Goal: Find contact information: Find contact information

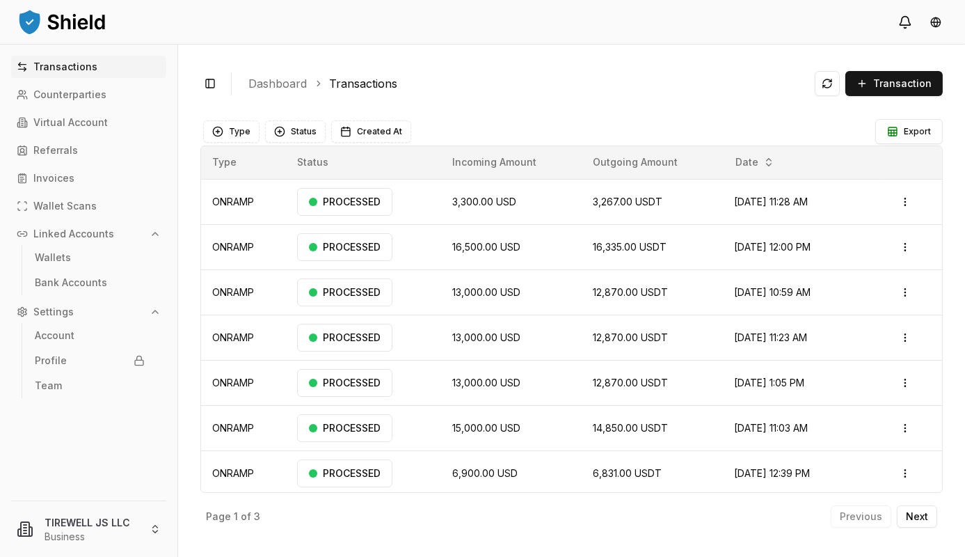
click at [900, 22] on icon at bounding box center [905, 22] width 14 height 14
click at [940, 19] on html "Transactions Counterparties Virtual Account Referrals Invoices Wallet Scans Lin…" at bounding box center [482, 278] width 965 height 557
click at [661, 97] on html "Transactions Counterparties Virtual Account Referrals Invoices Wallet Scans Lin…" at bounding box center [482, 278] width 965 height 557
click at [83, 74] on link "Transactions" at bounding box center [88, 67] width 155 height 22
click at [73, 17] on img at bounding box center [62, 22] width 90 height 28
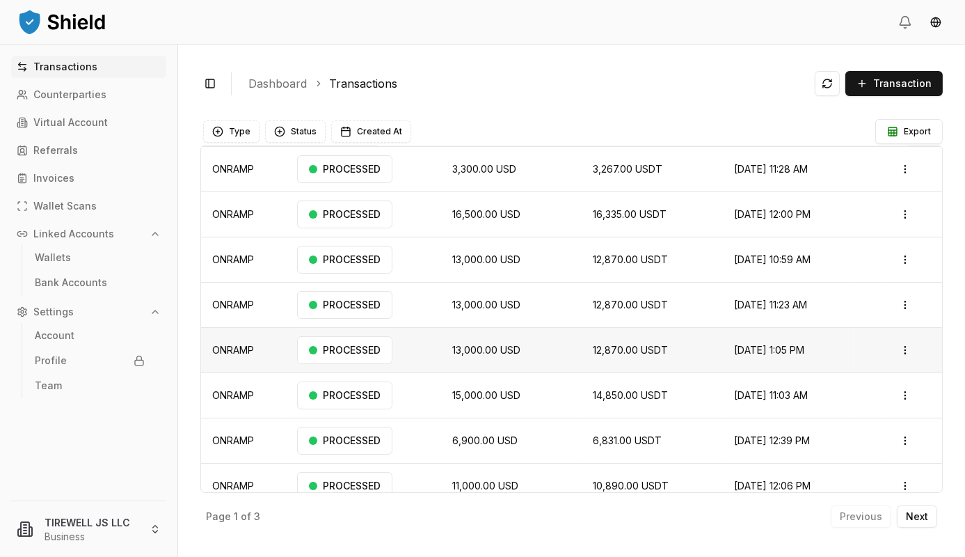
scroll to position [47, 0]
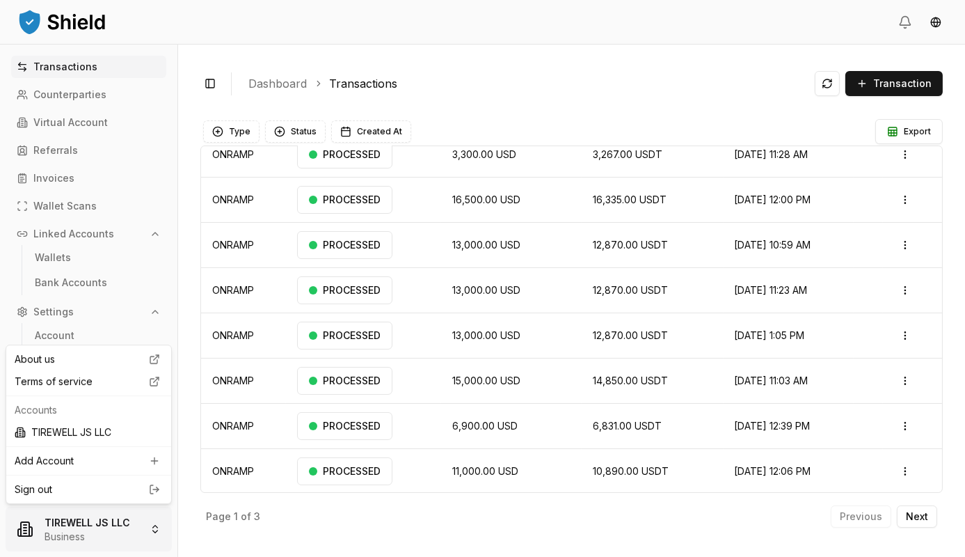
click at [148, 525] on html "Transactions Counterparties Virtual Account Referrals Invoices Wallet Scans Lin…" at bounding box center [482, 278] width 965 height 557
click at [236, 529] on html "Transactions Counterparties Virtual Account Referrals Invoices Wallet Scans Lin…" at bounding box center [482, 278] width 965 height 557
click at [71, 390] on link "Team" at bounding box center [89, 385] width 121 height 22
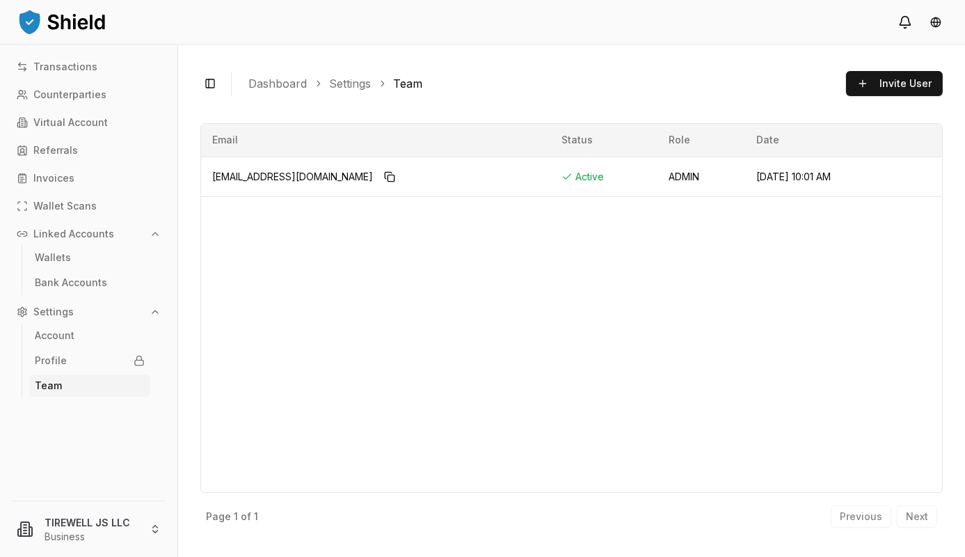
click at [910, 22] on icon at bounding box center [905, 22] width 14 height 14
click at [910, 24] on icon at bounding box center [905, 20] width 10 height 9
click at [80, 60] on link "Transactions" at bounding box center [88, 67] width 155 height 22
click at [81, 15] on img at bounding box center [62, 22] width 90 height 28
click at [77, 25] on img at bounding box center [62, 22] width 90 height 28
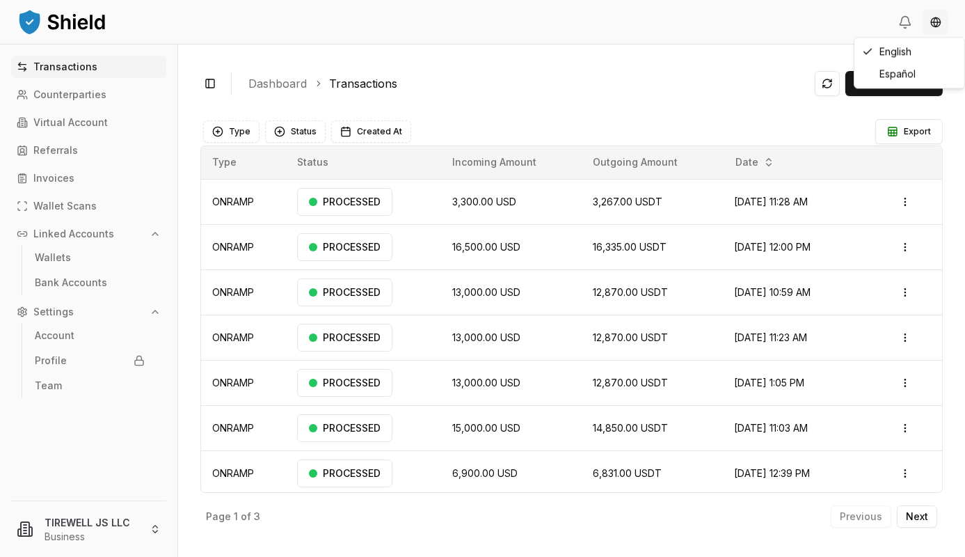
click at [937, 22] on html "Transactions Counterparties Virtual Account Referrals Invoices Wallet Scans Lin…" at bounding box center [482, 278] width 965 height 557
click at [619, 97] on html "Transactions Counterparties Virtual Account Referrals Invoices Wallet Scans Lin…" at bounding box center [482, 278] width 965 height 557
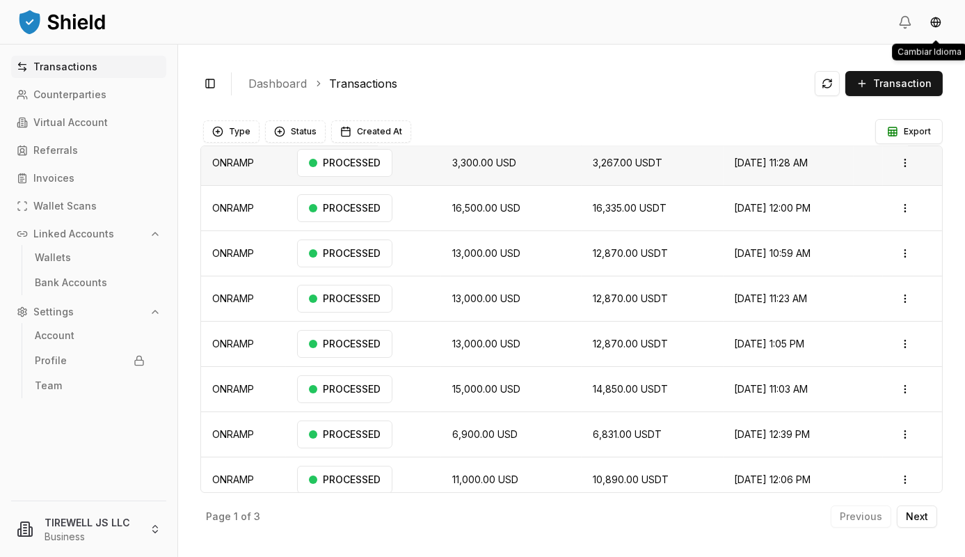
scroll to position [47, 0]
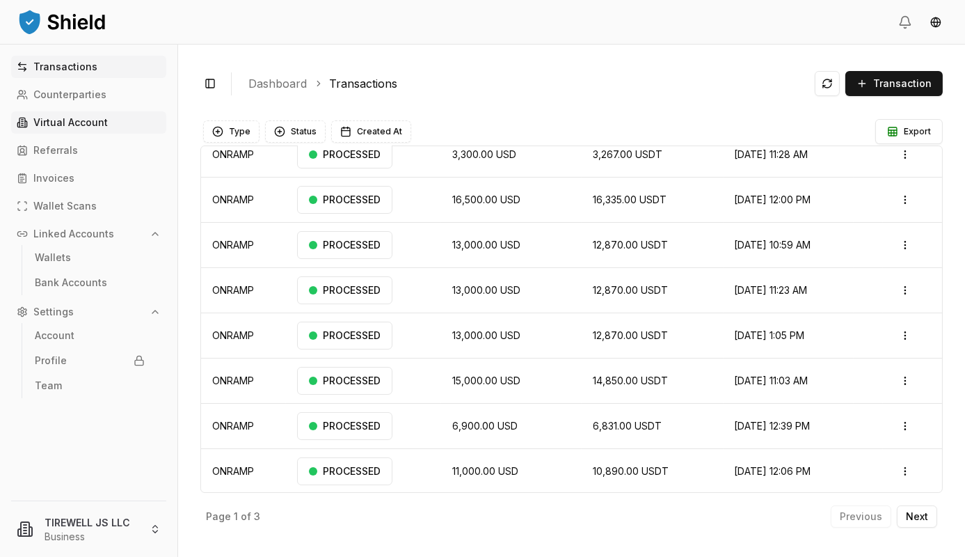
click at [119, 123] on link "Virtual Account" at bounding box center [88, 122] width 155 height 22
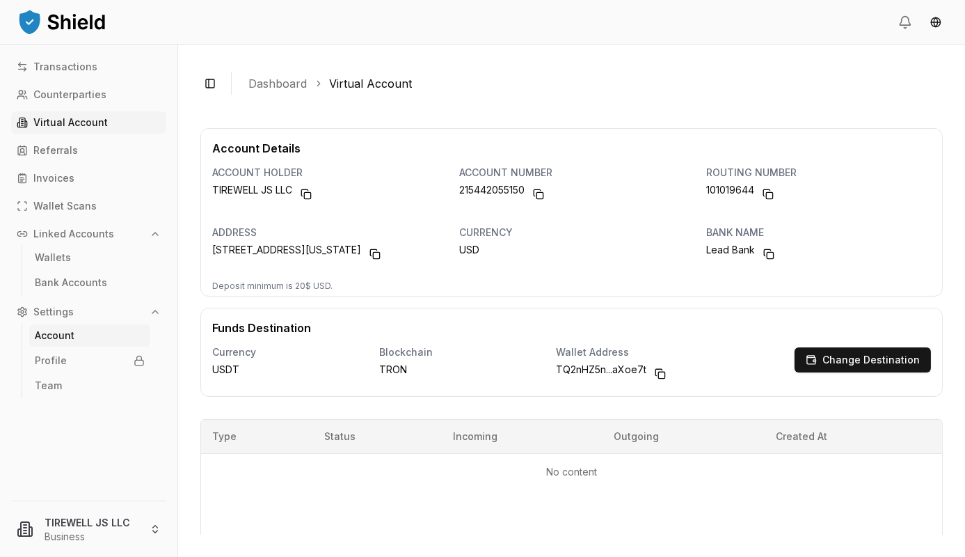
click at [65, 339] on p "Account" at bounding box center [55, 335] width 40 height 10
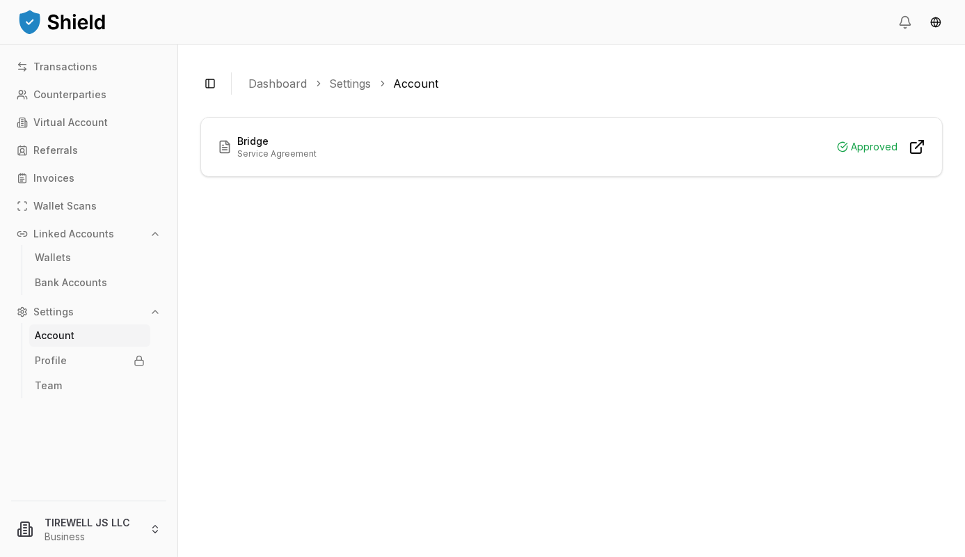
click at [88, 339] on link "Account" at bounding box center [89, 335] width 121 height 22
click at [61, 381] on link "Team" at bounding box center [89, 385] width 121 height 22
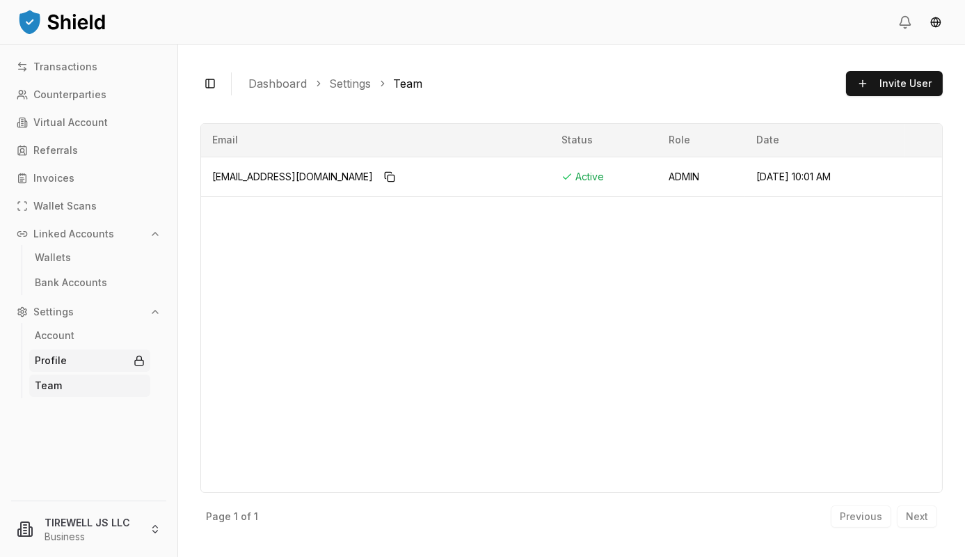
click at [68, 365] on link "Profile" at bounding box center [89, 360] width 121 height 22
click at [60, 289] on link "Bank Accounts" at bounding box center [89, 282] width 121 height 22
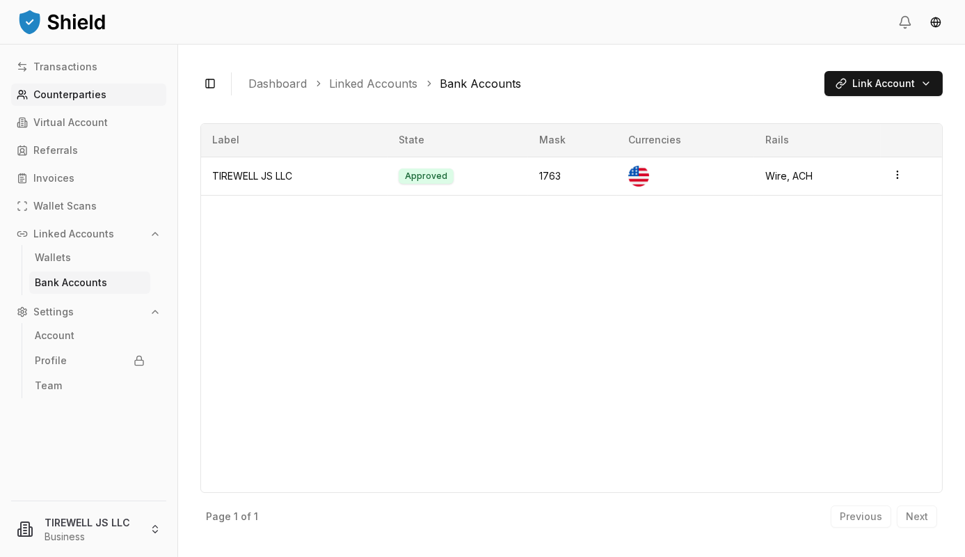
click at [74, 90] on p "Counterparties" at bounding box center [69, 95] width 73 height 10
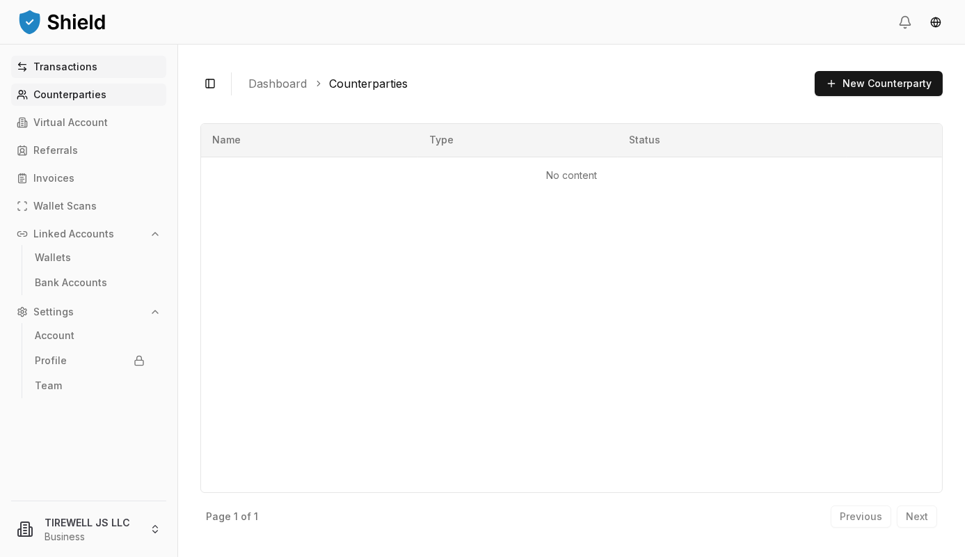
click at [59, 63] on p "Transactions" at bounding box center [65, 67] width 64 height 10
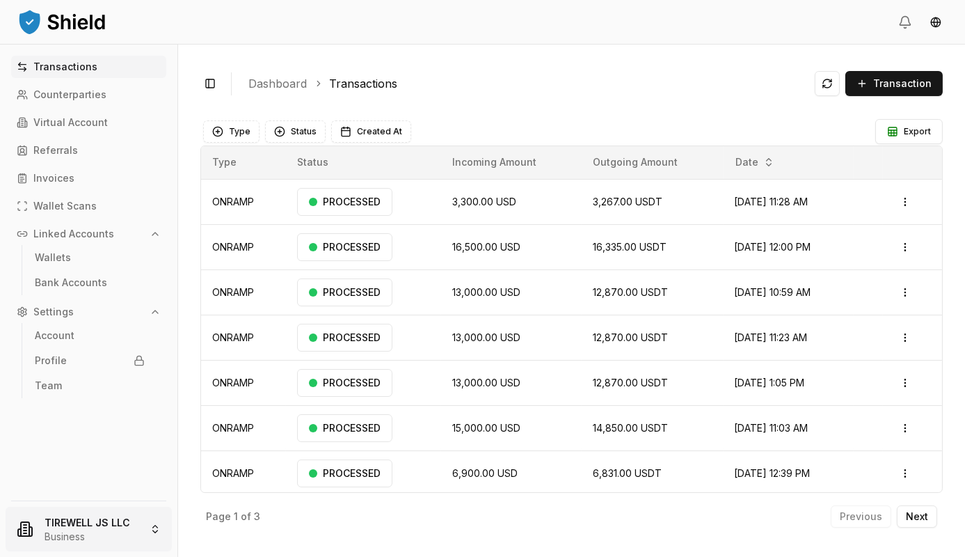
click at [119, 523] on html "Transactions Counterparties Virtual Account Referrals Invoices Wallet Scans Lin…" at bounding box center [482, 278] width 965 height 557
click at [64, 358] on div "About us" at bounding box center [88, 359] width 159 height 22
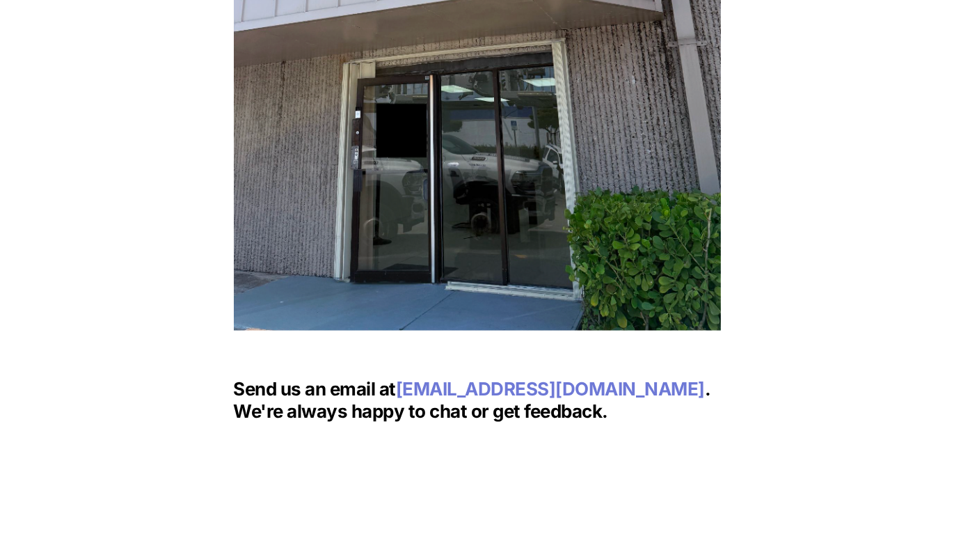
scroll to position [1948, 0]
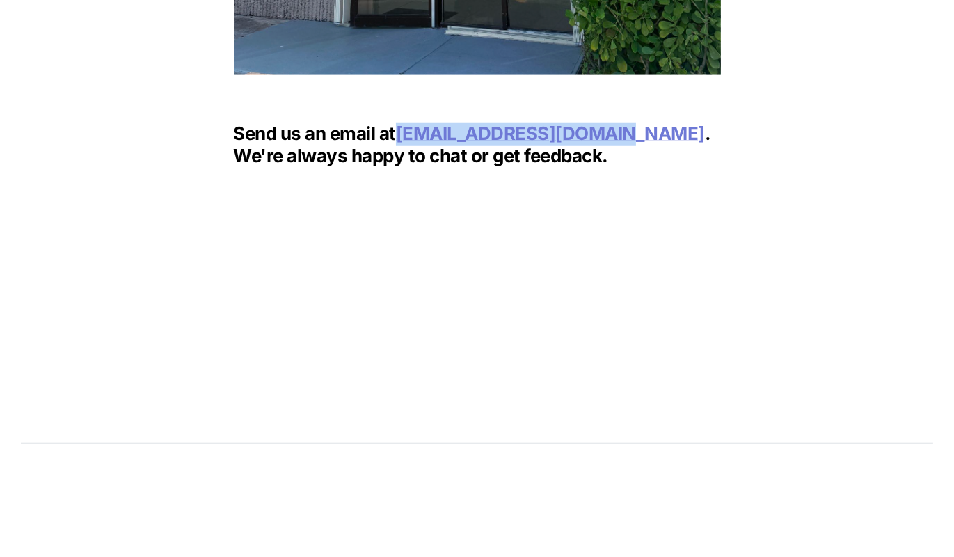
drag, startPoint x: 399, startPoint y: 132, endPoint x: 610, endPoint y: 141, distance: 210.3
click at [610, 141] on p "Send us an email at [EMAIL_ADDRESS][DOMAIN_NAME] . We're always happy to chat o…" at bounding box center [477, 145] width 487 height 51
copy span "[EMAIL_ADDRESS][DOMAIN_NAME]"
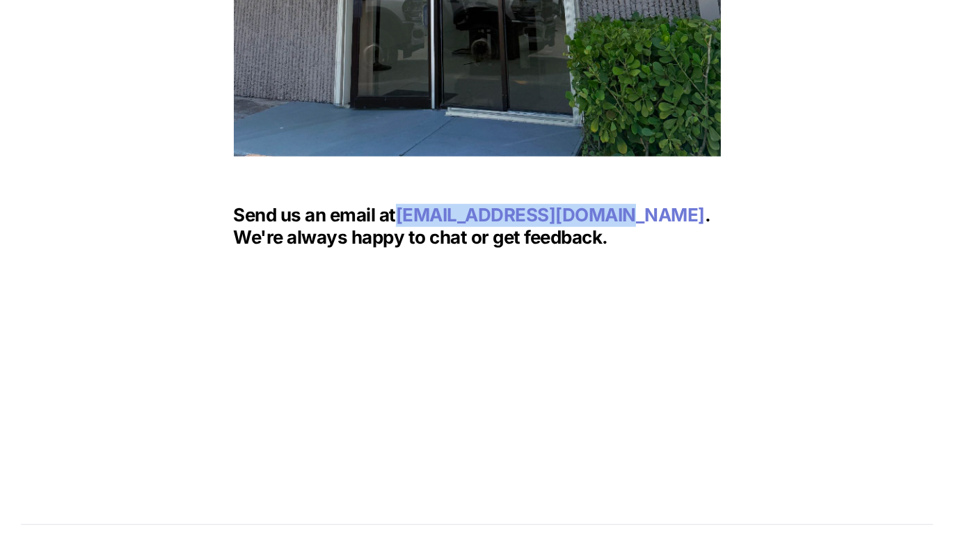
scroll to position [1795, 0]
